Goal: Book appointment/travel/reservation

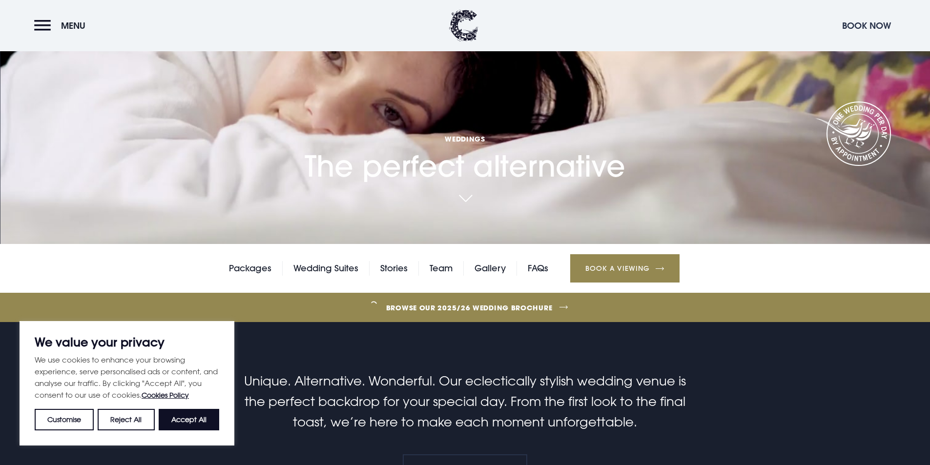
click at [862, 24] on button "Book Now" at bounding box center [866, 25] width 59 height 21
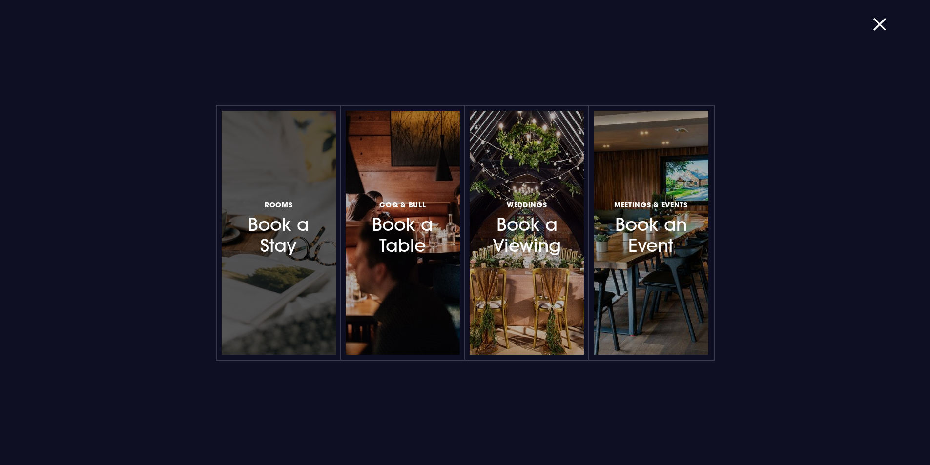
click at [282, 257] on div at bounding box center [279, 233] width 114 height 244
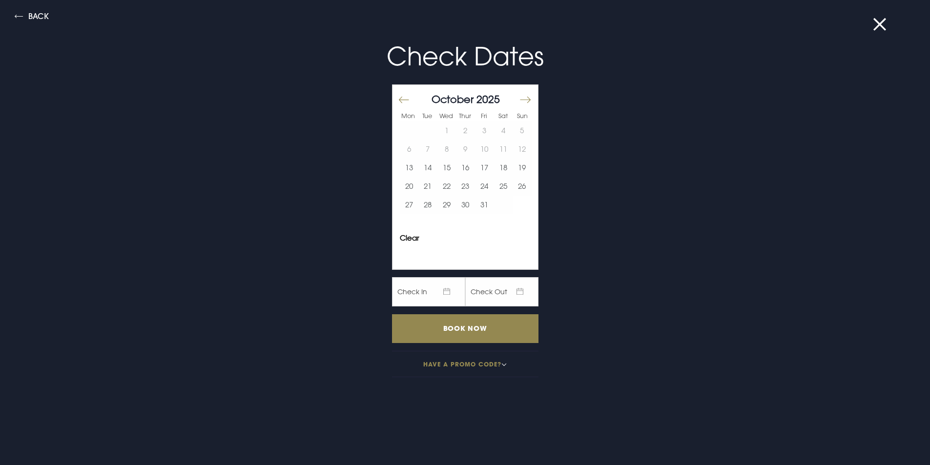
click at [519, 102] on button "Move forward to switch to the next month." at bounding box center [525, 100] width 12 height 21
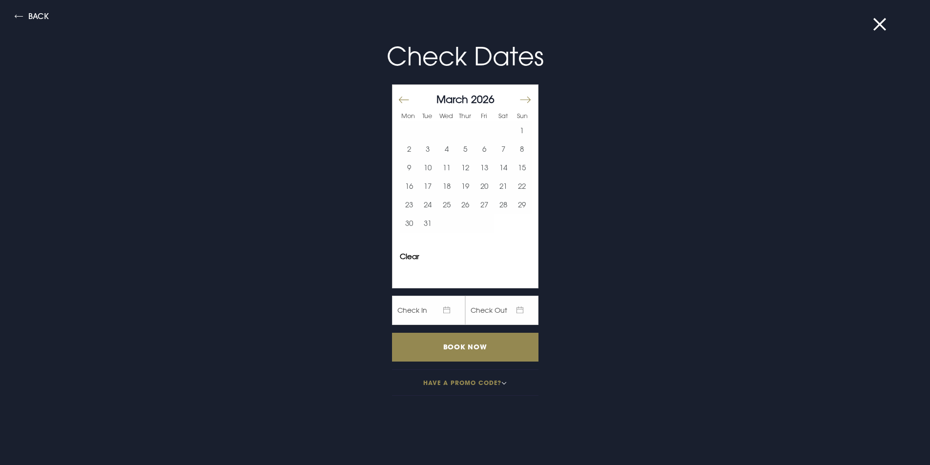
click at [519, 102] on button "Move forward to switch to the next month." at bounding box center [525, 100] width 12 height 21
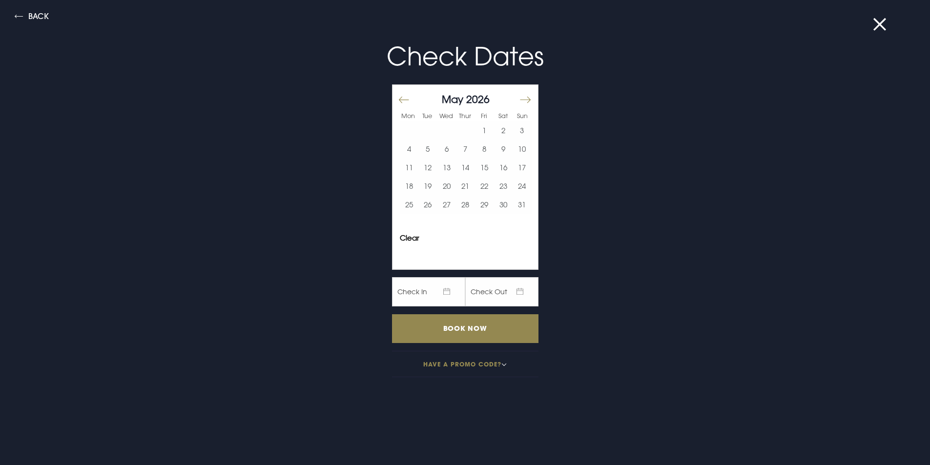
click at [519, 102] on button "Move forward to switch to the next month." at bounding box center [525, 100] width 12 height 21
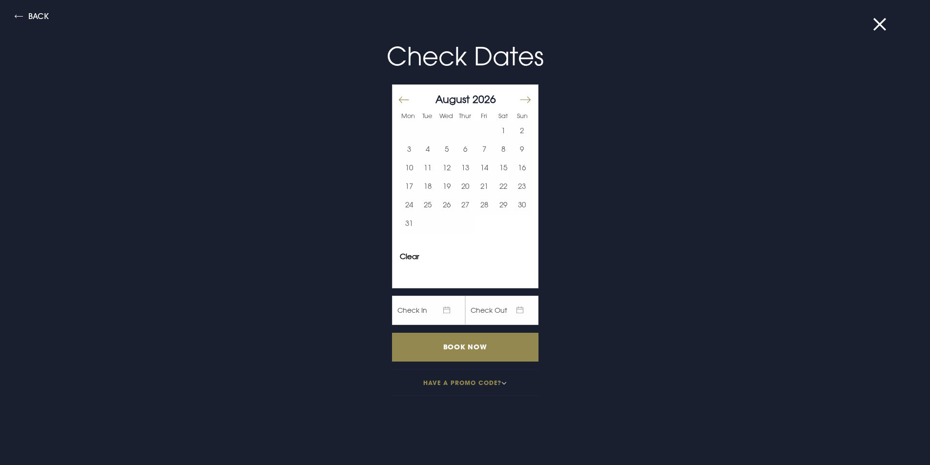
click at [519, 102] on button "Move forward to switch to the next month." at bounding box center [525, 100] width 12 height 21
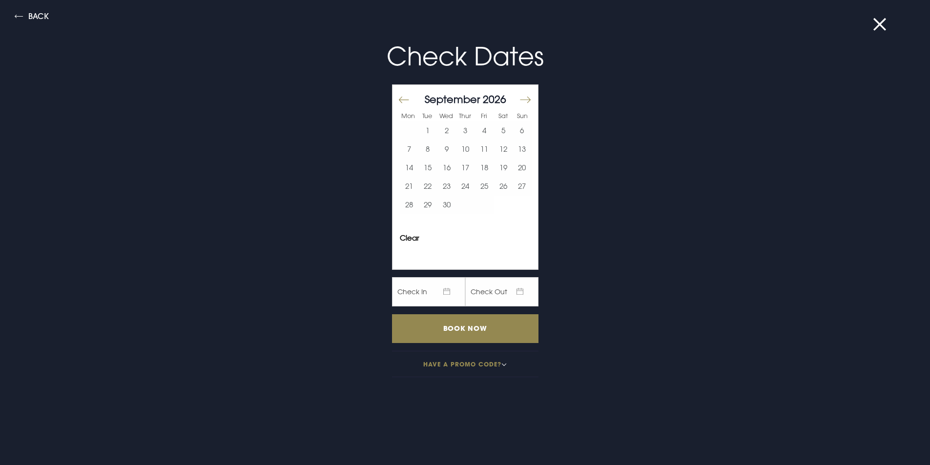
click at [519, 102] on button "Move forward to switch to the next month." at bounding box center [525, 100] width 12 height 21
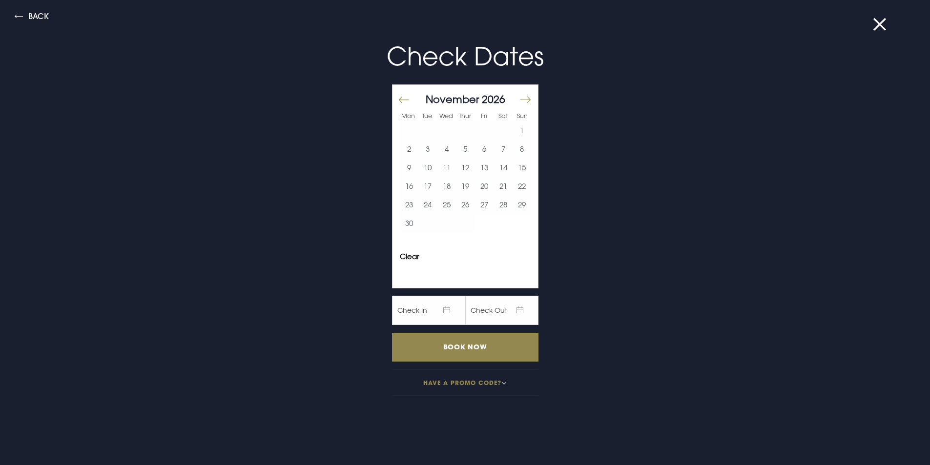
click at [519, 102] on button "Move forward to switch to the next month." at bounding box center [525, 100] width 12 height 21
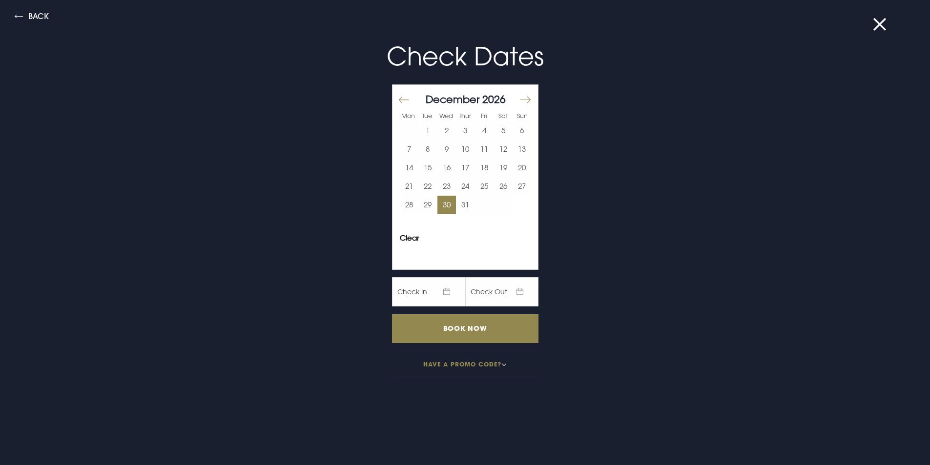
click at [438, 208] on button "30" at bounding box center [447, 205] width 19 height 19
click at [456, 207] on button "31" at bounding box center [465, 205] width 19 height 19
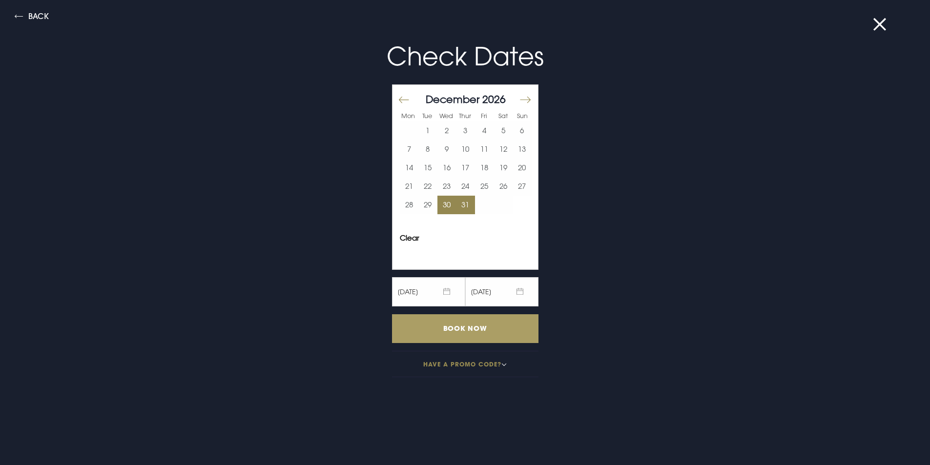
click at [469, 325] on input "Book Now" at bounding box center [465, 328] width 146 height 29
